Goal: Find specific page/section: Find specific page/section

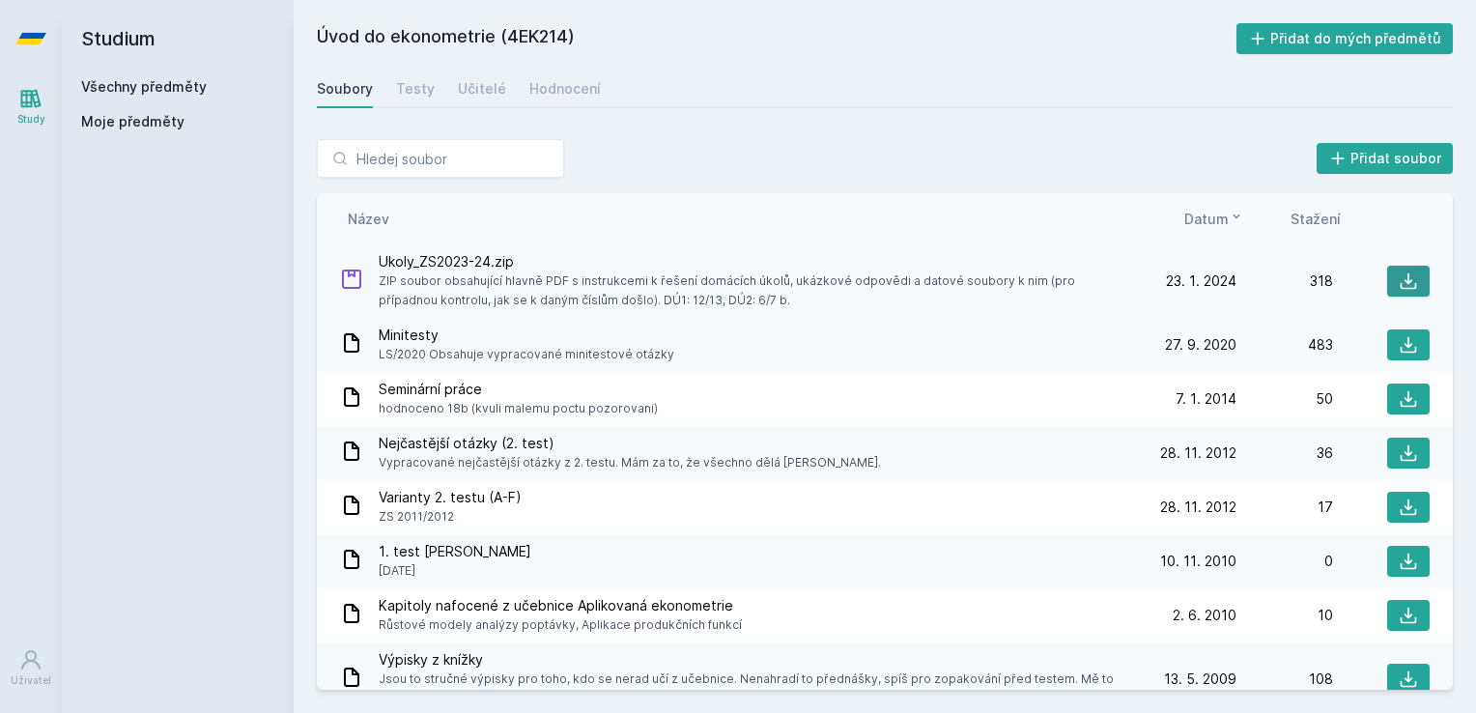
click at [1387, 276] on button at bounding box center [1408, 281] width 43 height 31
click at [178, 82] on link "Všechny předměty" at bounding box center [144, 86] width 126 height 16
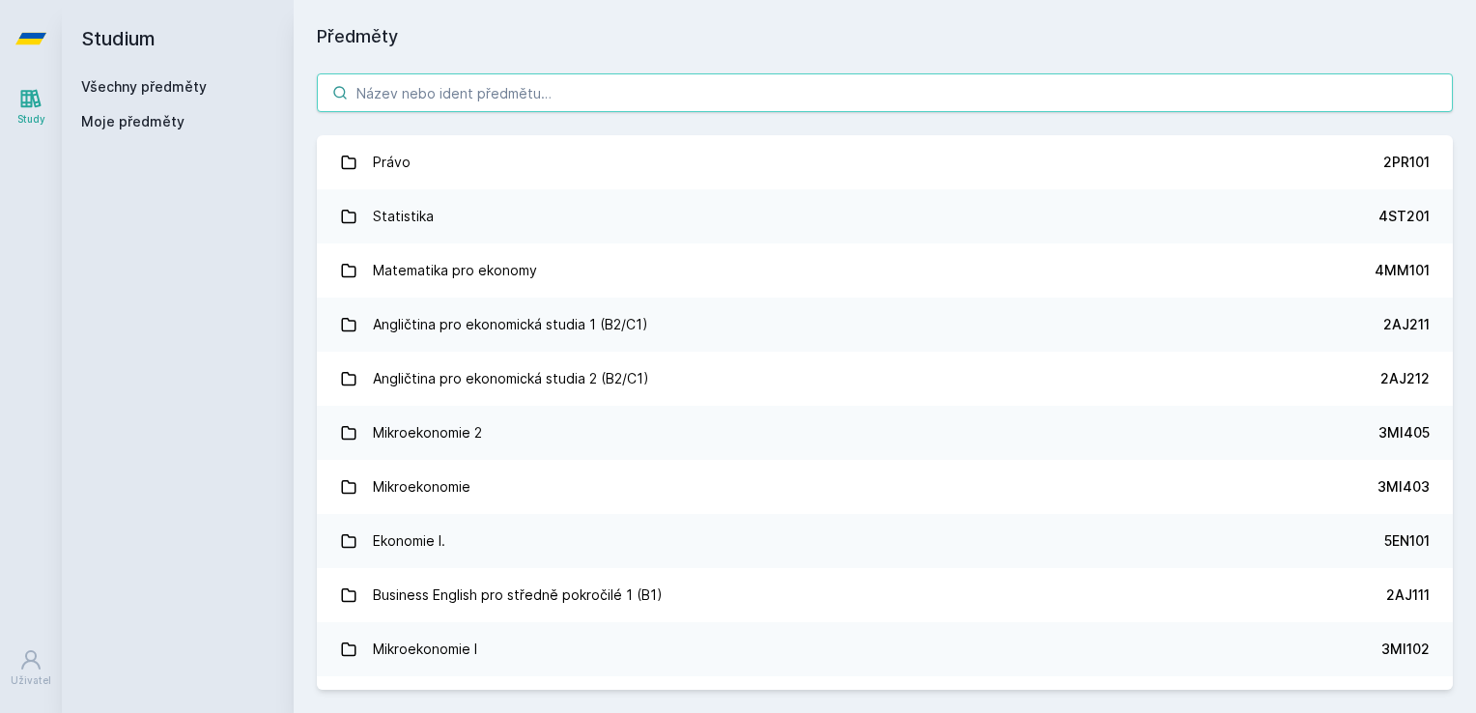
click at [413, 103] on input "search" at bounding box center [885, 92] width 1136 height 39
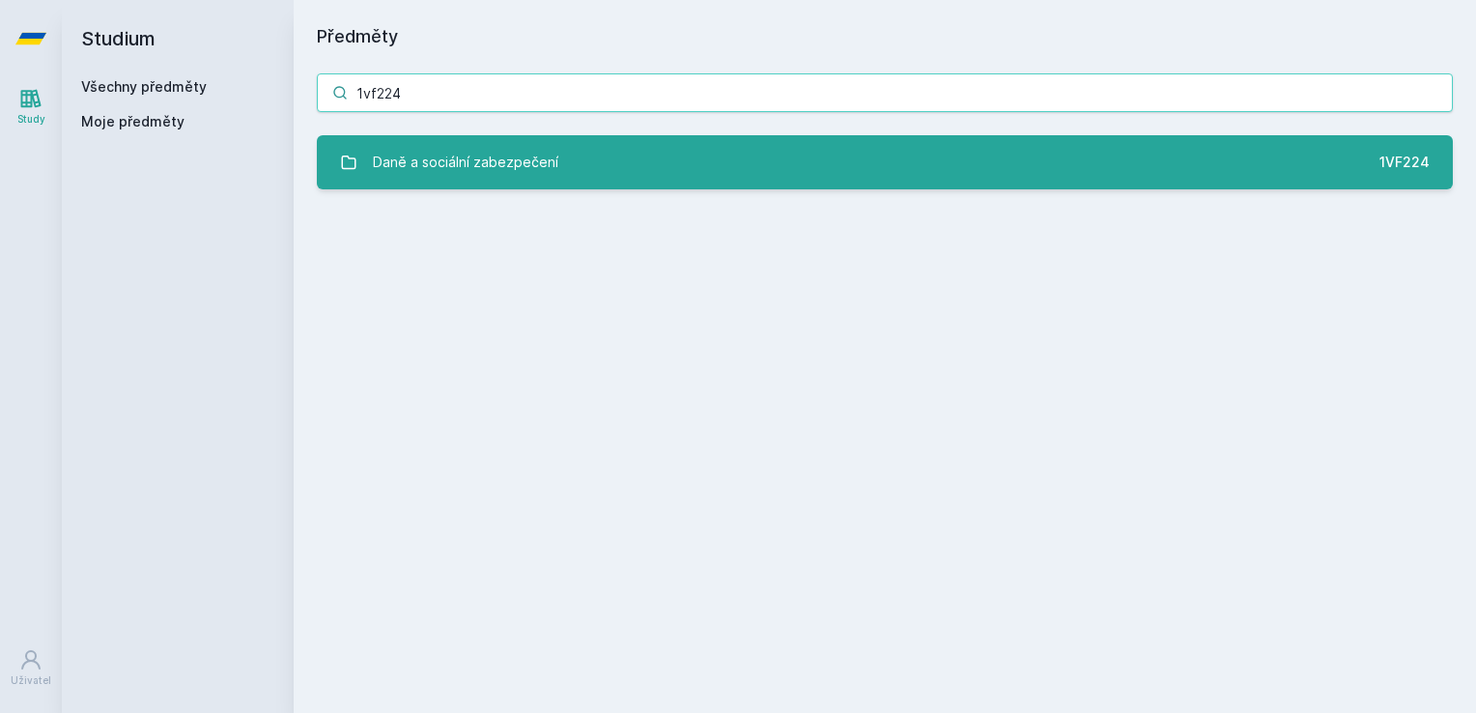
type input "1vf224"
click at [470, 162] on div "Daně a sociální zabezpečení" at bounding box center [465, 162] width 185 height 39
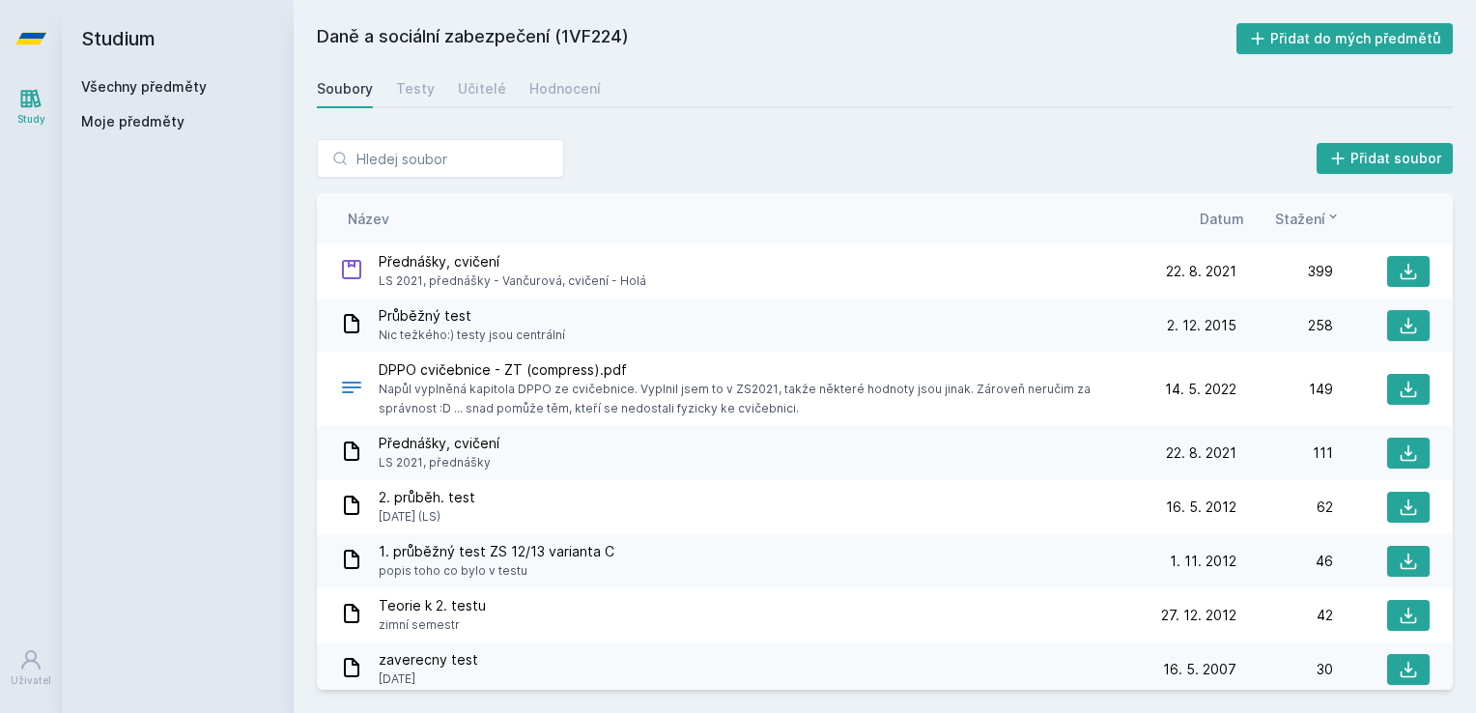
click at [1235, 225] on span "Datum" at bounding box center [1222, 219] width 44 height 20
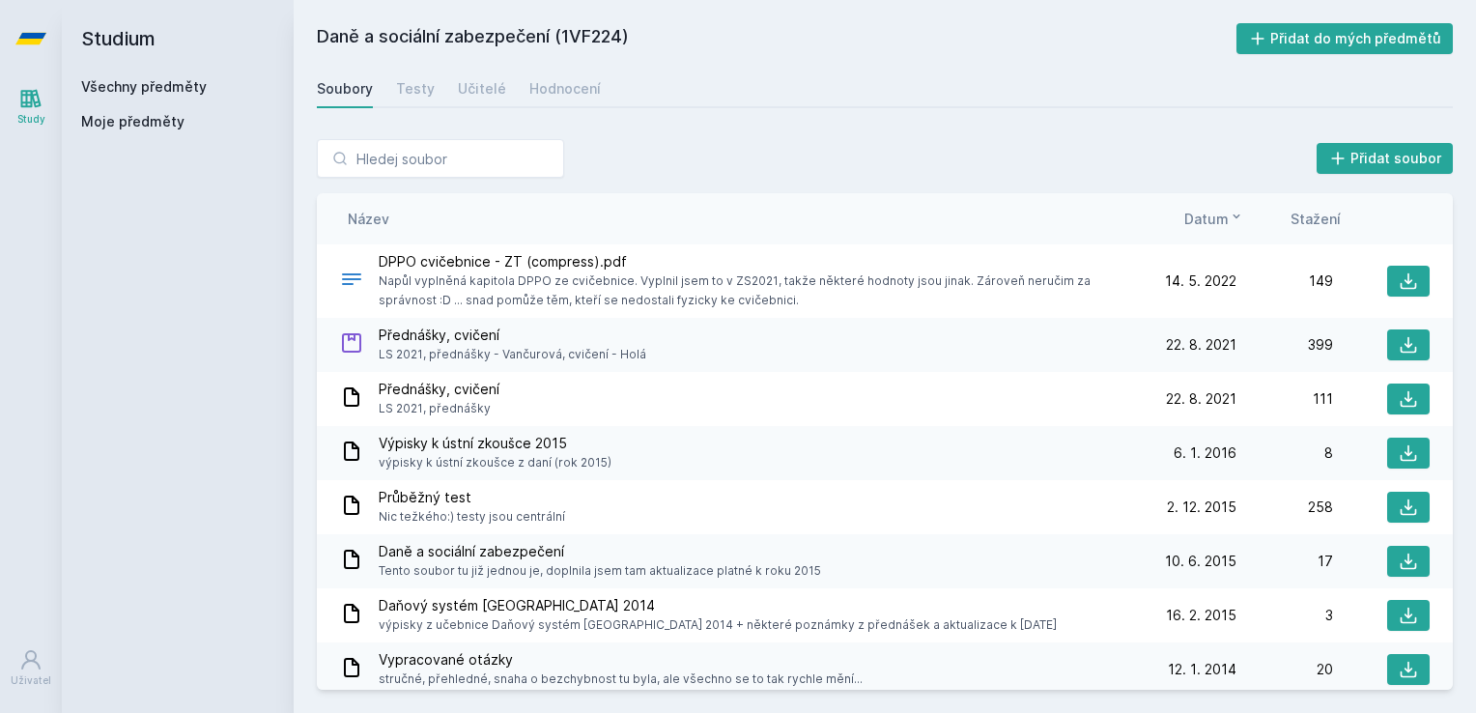
click at [1034, 153] on div "Přidat soubor" at bounding box center [885, 158] width 1136 height 39
click at [143, 87] on link "Všechny předměty" at bounding box center [144, 86] width 126 height 16
